Goal: Transaction & Acquisition: Purchase product/service

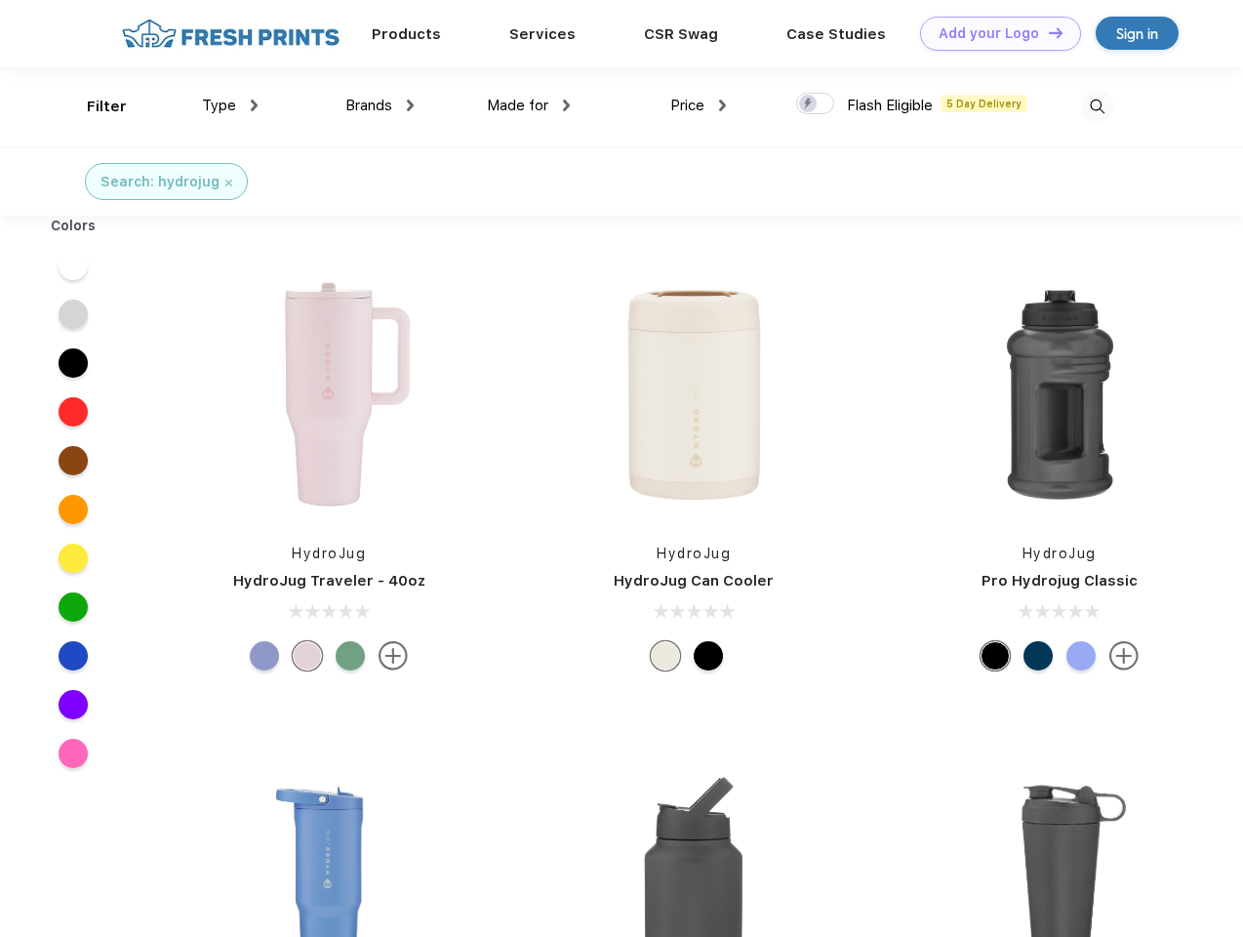
click at [993, 33] on link "Add your Logo Design Tool" at bounding box center [1000, 34] width 161 height 34
click at [0, 0] on div "Design Tool" at bounding box center [0, 0] width 0 height 0
click at [1047, 32] on link "Add your Logo Design Tool" at bounding box center [1000, 34] width 161 height 34
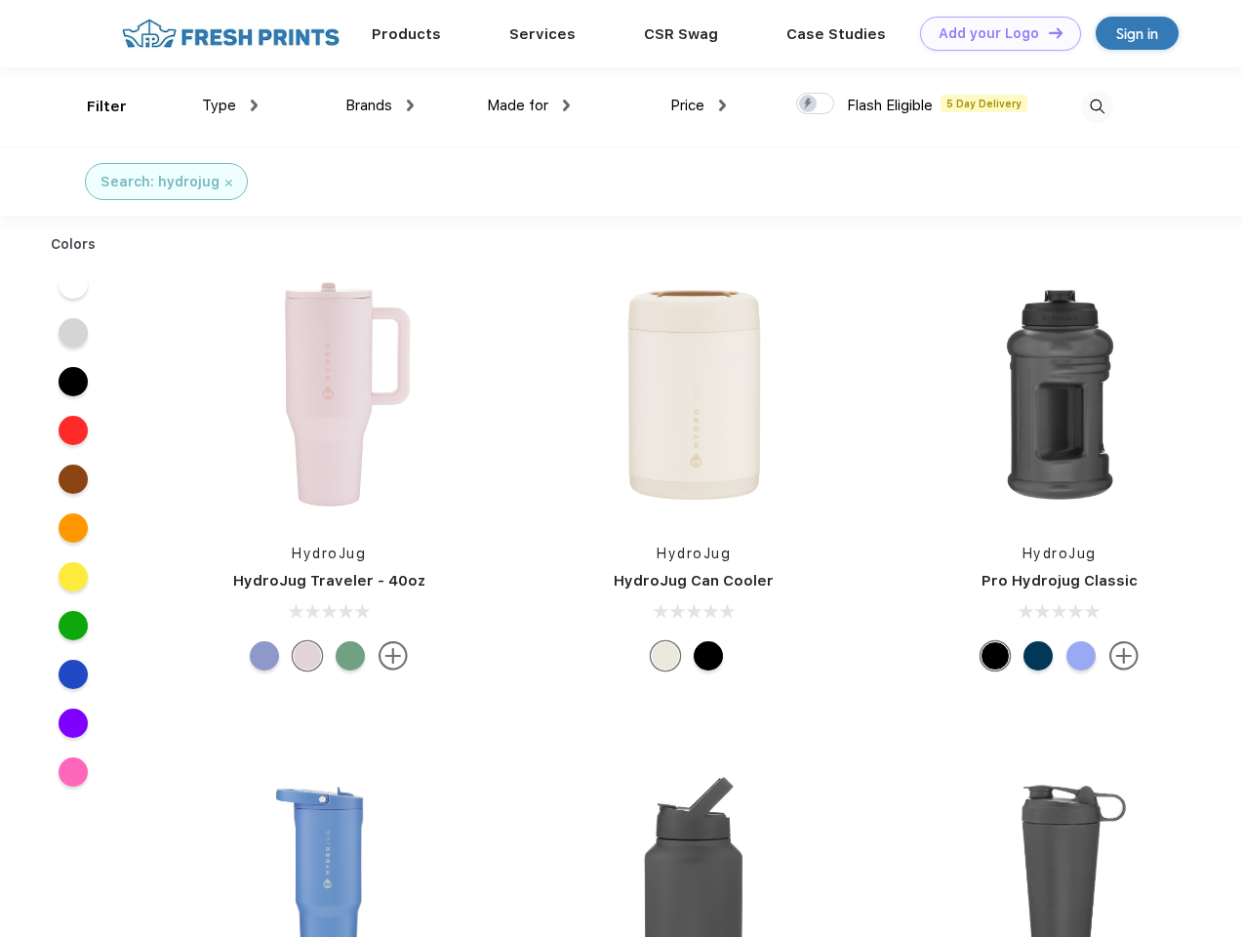
click at [94, 106] on div "Filter" at bounding box center [107, 107] width 40 height 22
click at [230, 105] on span "Type" at bounding box center [219, 106] width 34 height 18
click at [380, 105] on span "Brands" at bounding box center [368, 106] width 47 height 18
click at [529, 105] on span "Made for" at bounding box center [517, 106] width 61 height 18
click at [699, 105] on span "Price" at bounding box center [687, 106] width 34 height 18
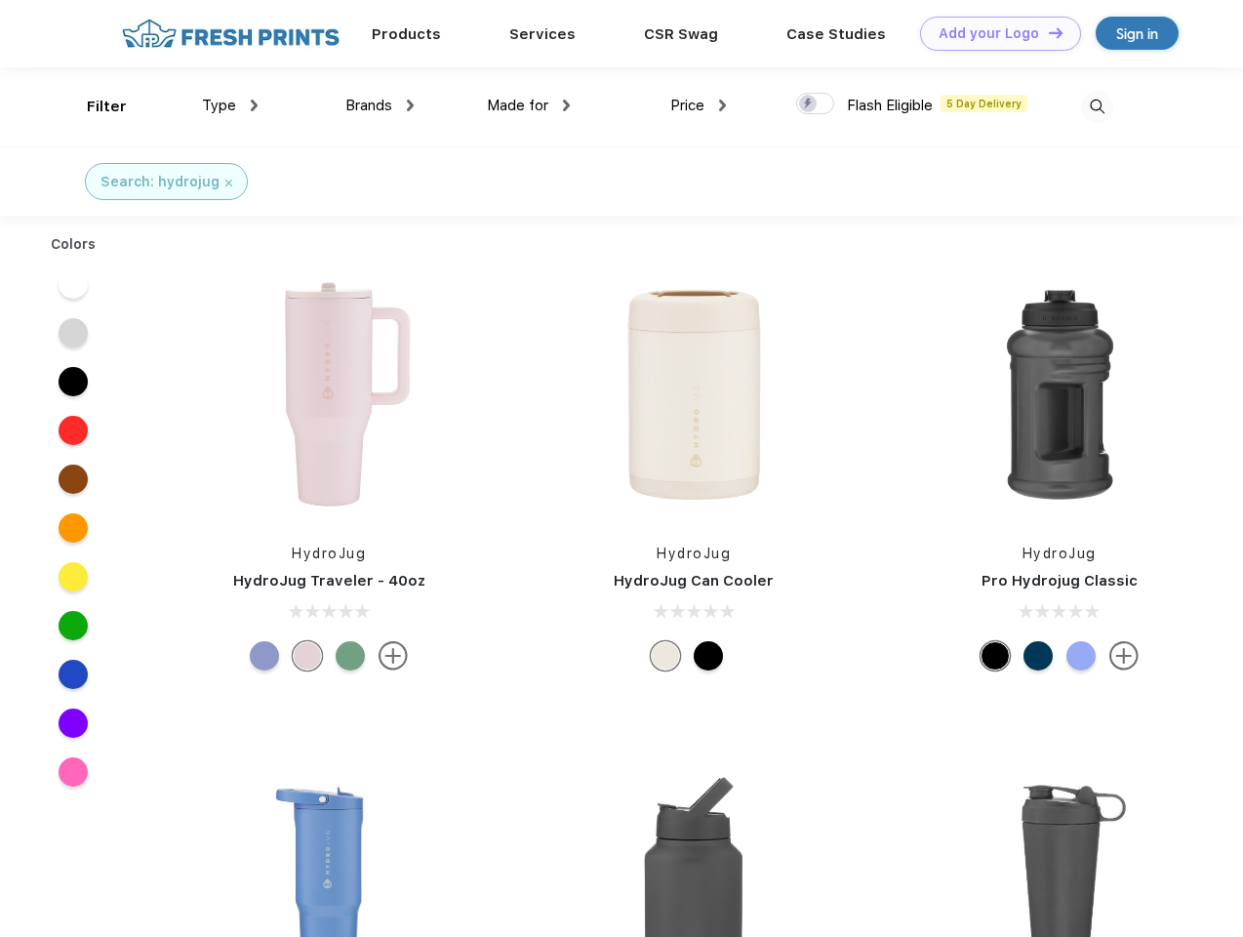
click at [816, 104] on div at bounding box center [815, 103] width 38 height 21
click at [809, 104] on input "checkbox" at bounding box center [802, 98] width 13 height 13
click at [1097, 106] on img at bounding box center [1097, 107] width 32 height 32
